Goal: Information Seeking & Learning: Learn about a topic

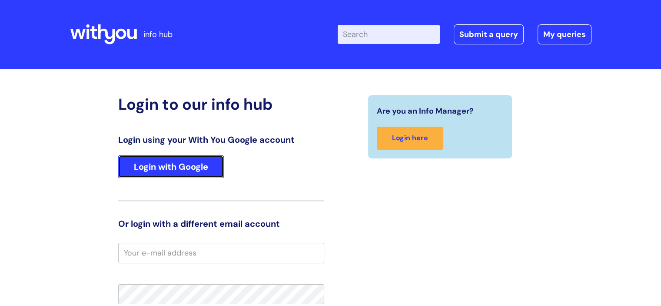
click at [198, 169] on link "Login with Google" at bounding box center [171, 166] width 106 height 23
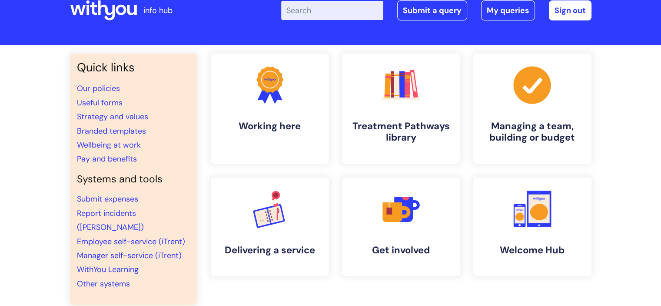
scroll to position [20, 0]
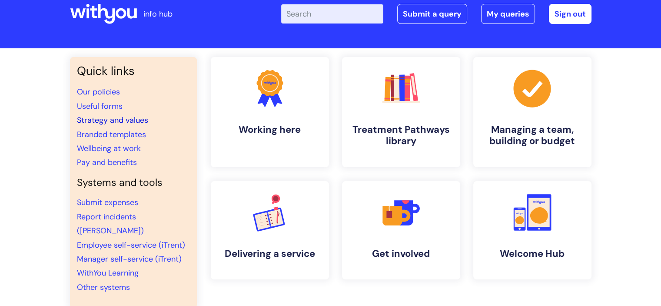
click at [130, 118] on link "Strategy and values" at bounding box center [112, 120] width 71 height 10
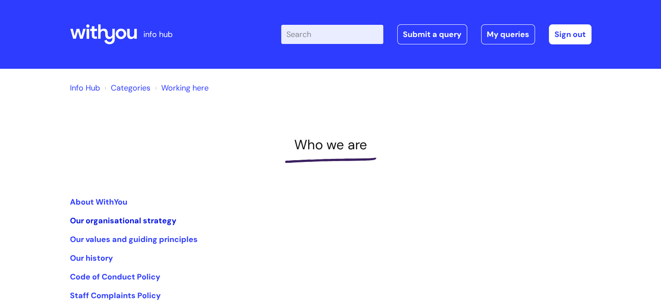
click at [132, 220] on link "Our organisational strategy" at bounding box center [123, 220] width 106 height 10
